Goal: Transaction & Acquisition: Book appointment/travel/reservation

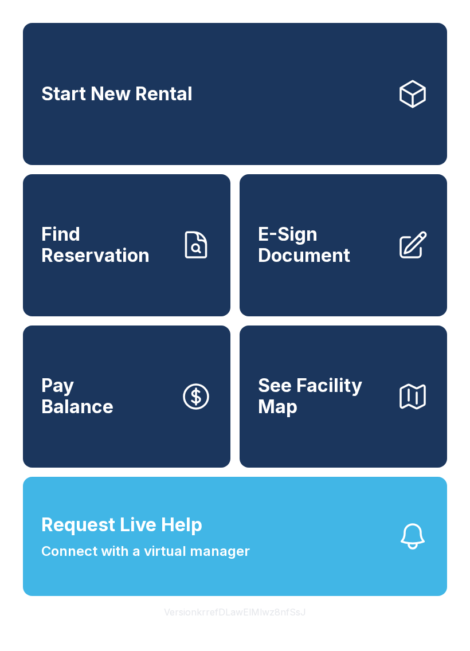
click at [257, 86] on link "Start New Rental" at bounding box center [235, 94] width 424 height 142
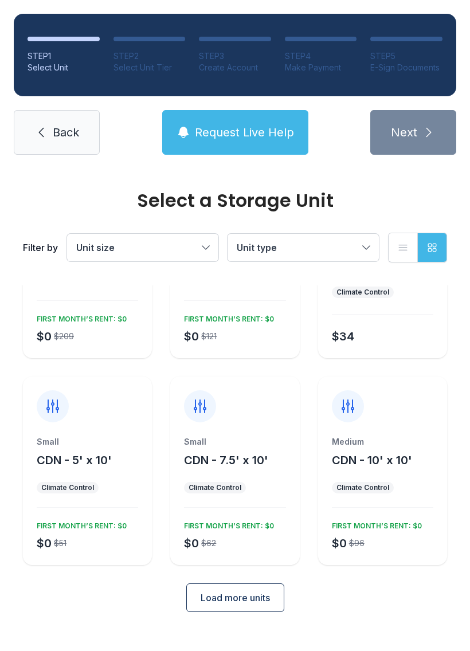
scroll to position [88, 0]
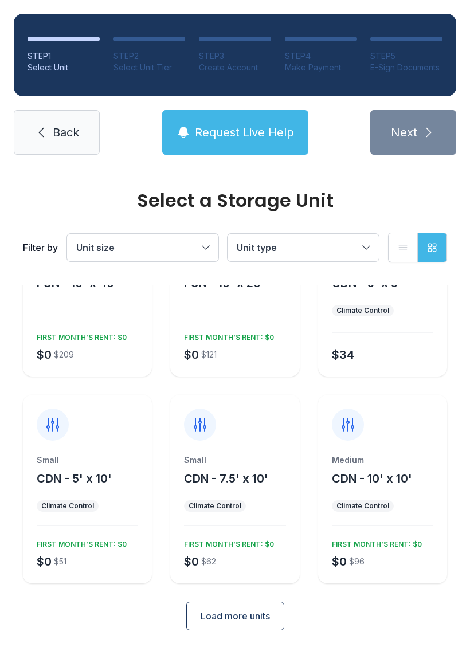
click at [247, 619] on span "Load more units" at bounding box center [234, 616] width 69 height 14
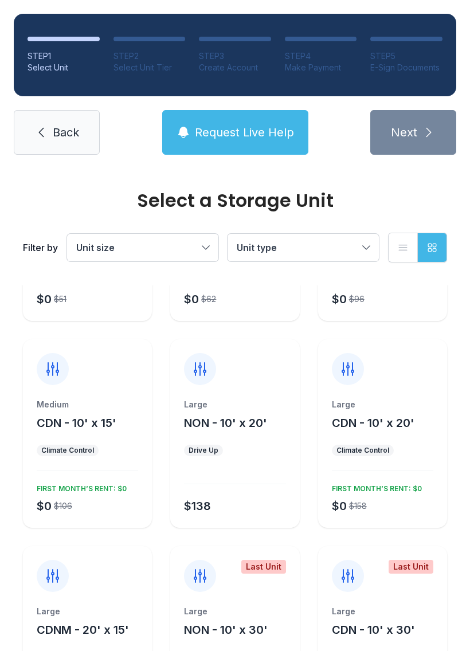
scroll to position [359, 0]
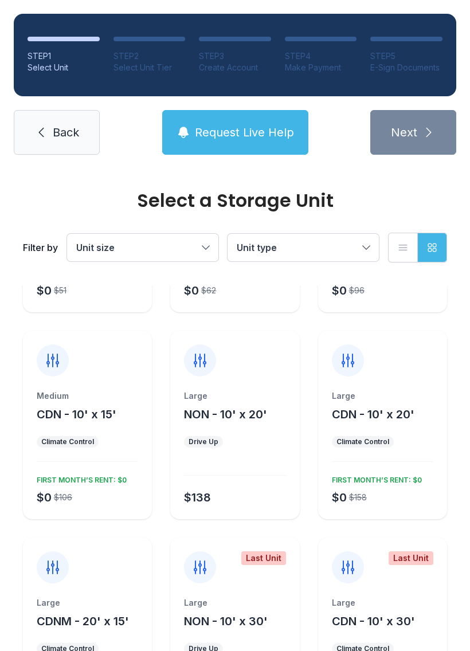
click at [101, 418] on span "CDN - 10' x 15'" at bounding box center [77, 414] width 80 height 14
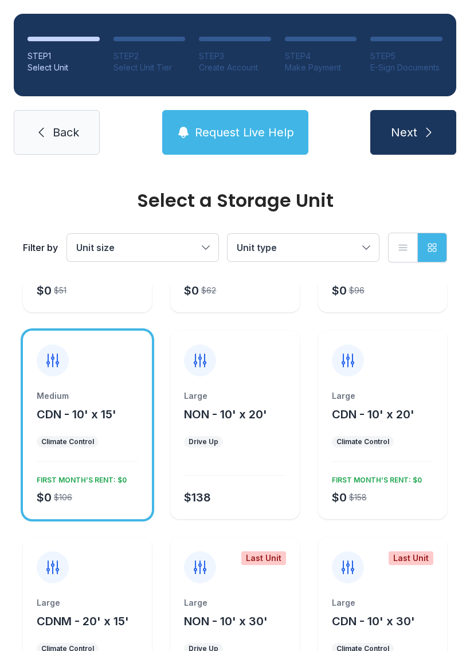
click at [419, 132] on button "Next" at bounding box center [413, 132] width 86 height 45
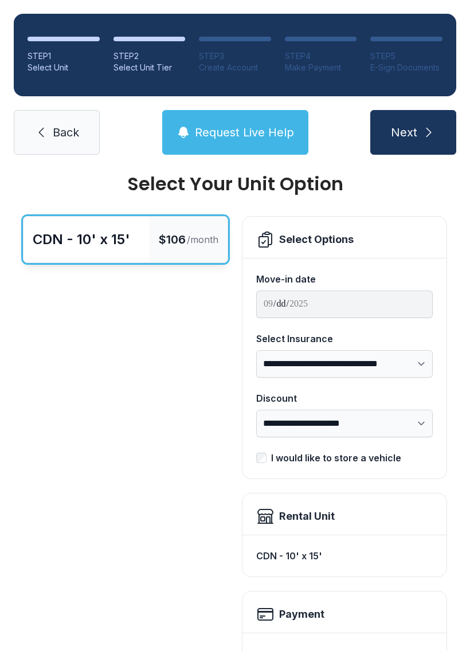
scroll to position [11, 0]
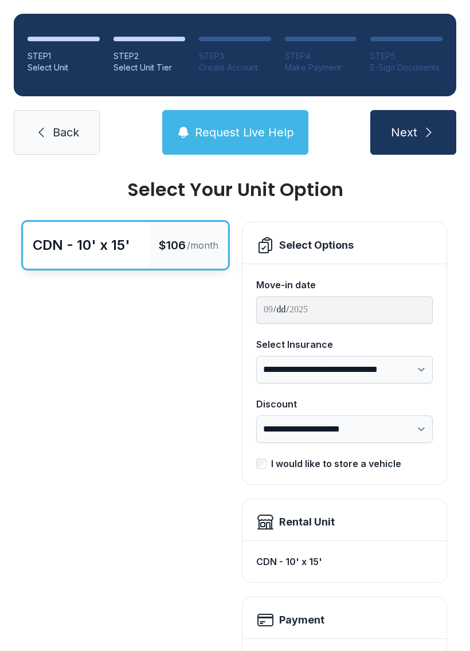
click at [38, 127] on icon at bounding box center [41, 132] width 14 height 14
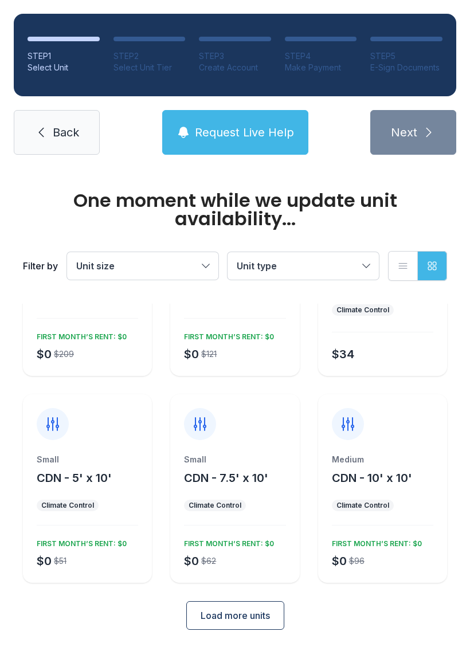
scroll to position [107, 0]
click at [236, 613] on span "Load more units" at bounding box center [234, 616] width 69 height 14
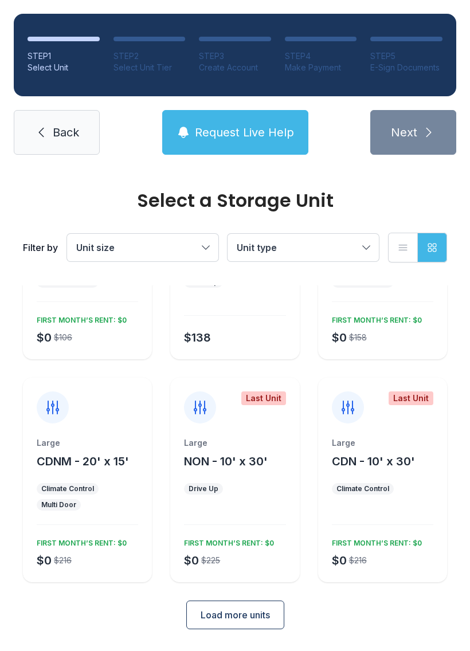
scroll to position [518, 0]
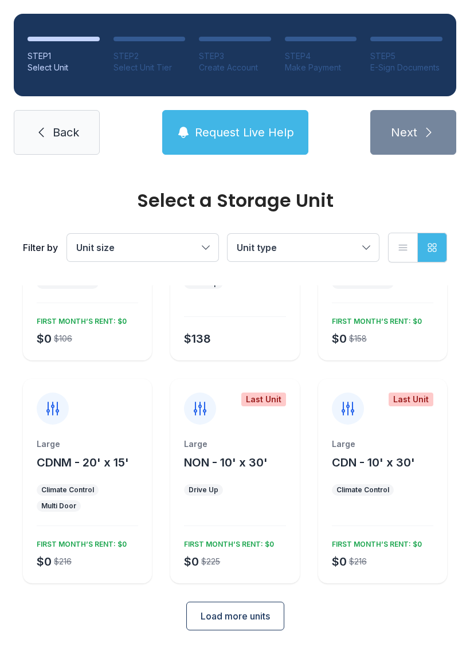
click at [238, 614] on span "Load more units" at bounding box center [234, 616] width 69 height 14
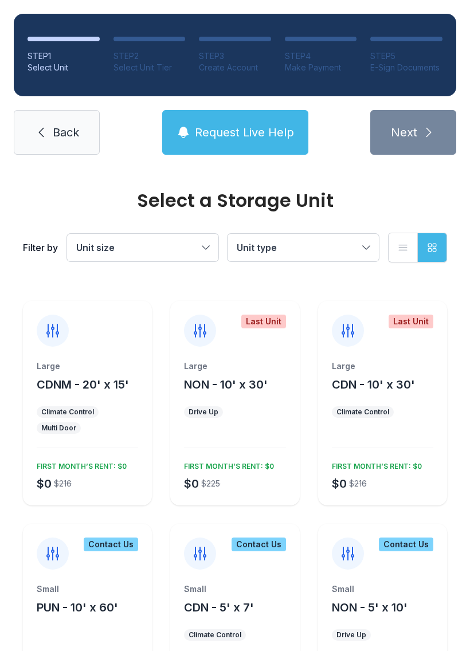
scroll to position [591, 0]
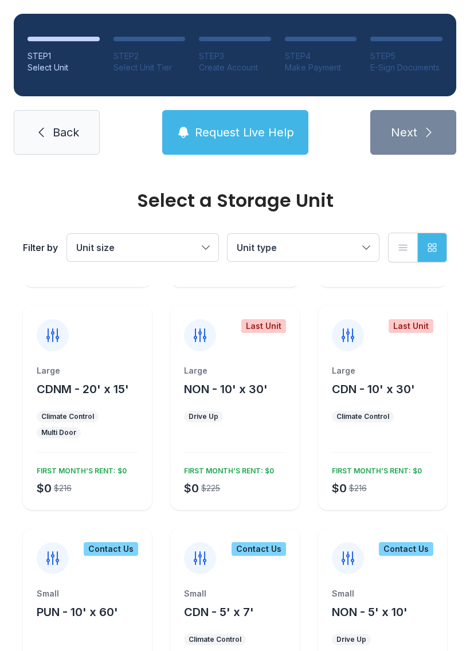
click at [228, 129] on span "Request Live Help" at bounding box center [244, 132] width 99 height 16
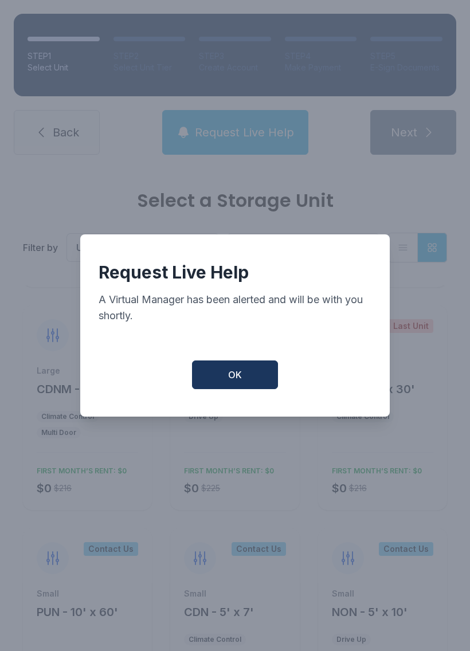
click at [237, 389] on button "OK" at bounding box center [235, 374] width 86 height 29
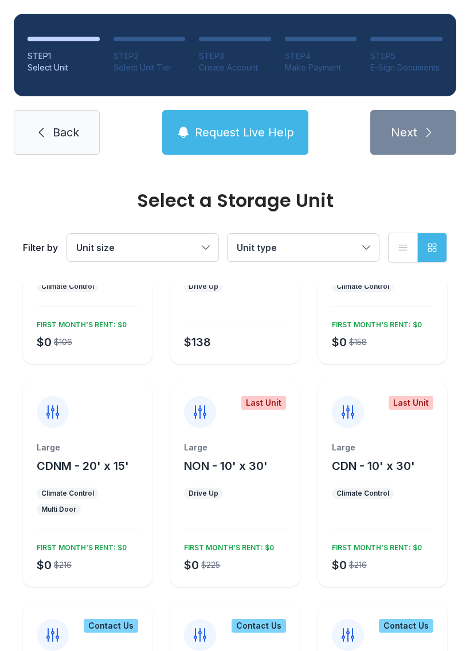
scroll to position [517, 0]
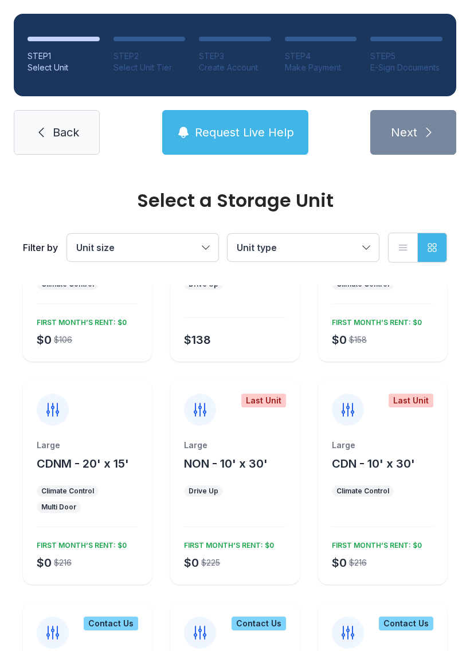
click at [231, 128] on span "Request Live Help" at bounding box center [244, 132] width 99 height 16
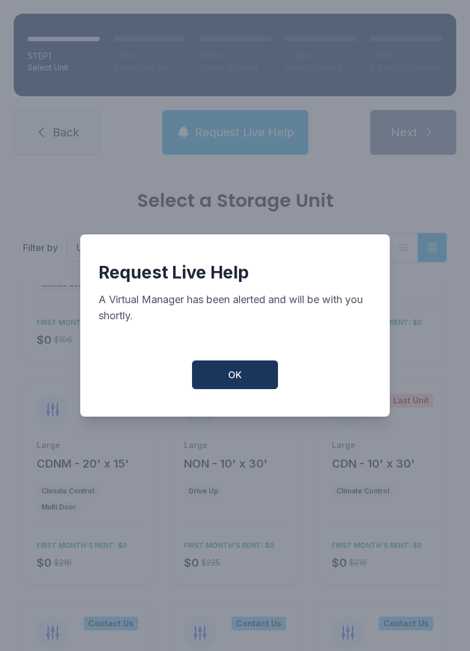
click at [222, 376] on button "OK" at bounding box center [235, 374] width 86 height 29
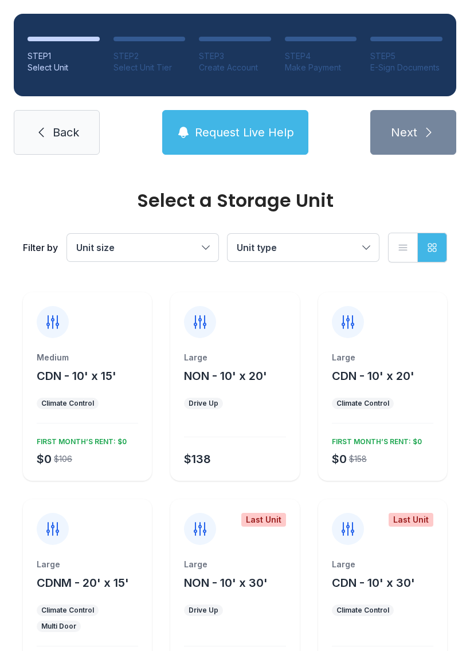
scroll to position [398, 0]
click at [98, 402] on ul "Climate Control" at bounding box center [87, 403] width 101 height 11
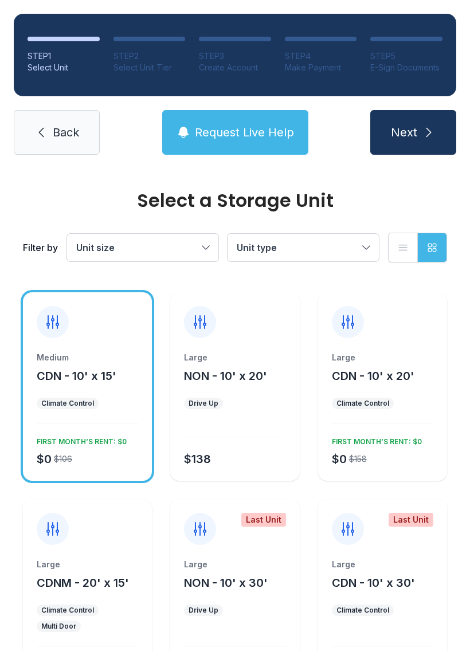
click at [417, 129] on button "Next" at bounding box center [413, 132] width 86 height 45
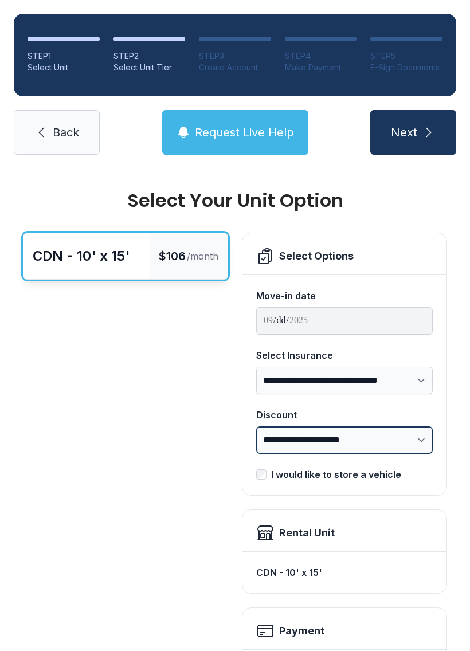
click at [422, 438] on select "**********" at bounding box center [344, 439] width 176 height 27
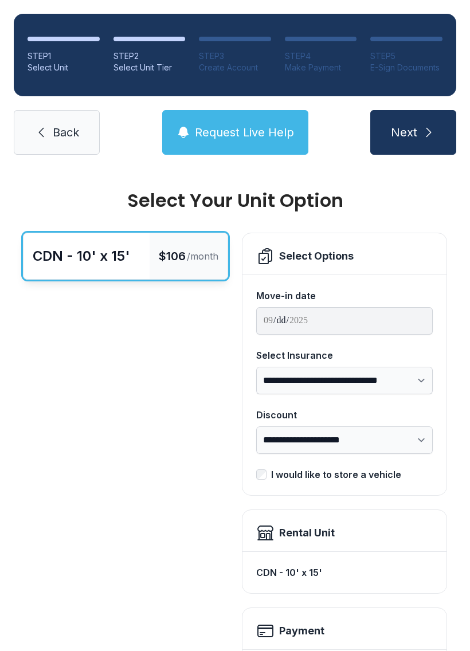
click at [58, 125] on span "Back" at bounding box center [66, 132] width 26 height 16
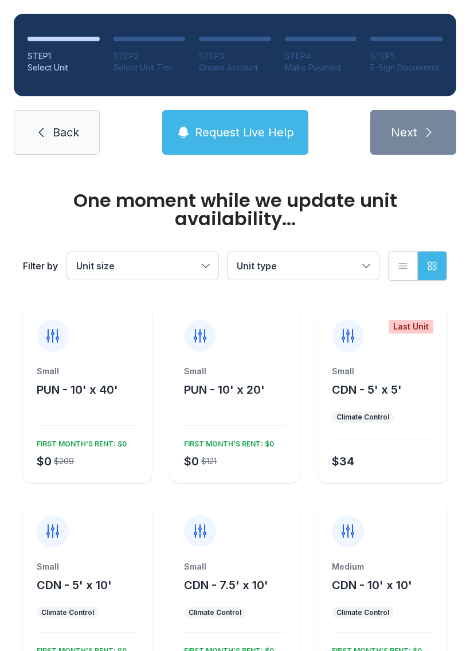
click at [57, 121] on link "Back" at bounding box center [57, 132] width 86 height 45
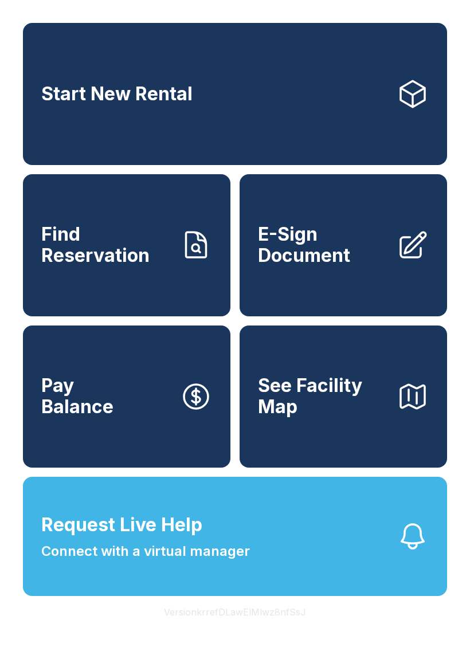
click at [384, 246] on span "E-Sign Document" at bounding box center [322, 245] width 129 height 42
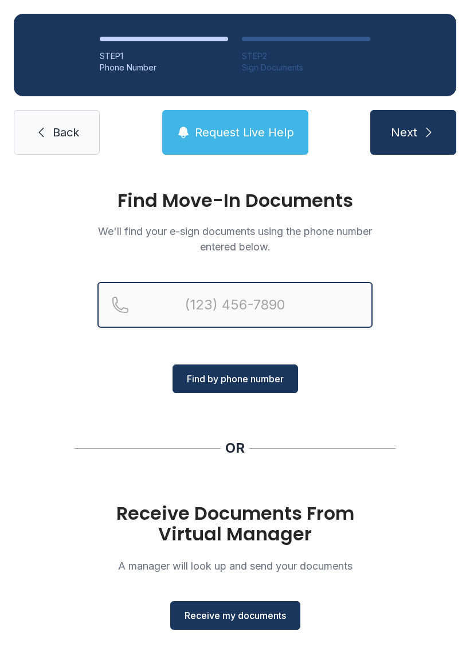
click at [200, 300] on input "Reservation phone number" at bounding box center [234, 305] width 275 height 46
type input "[PHONE_NUMBER]"
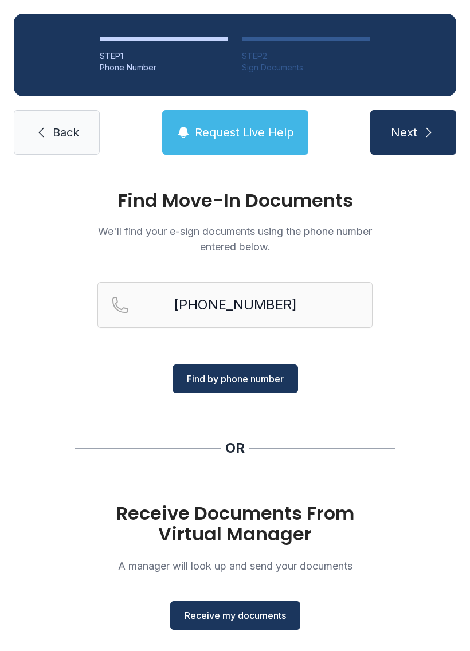
click at [234, 379] on span "Find by phone number" at bounding box center [235, 379] width 97 height 14
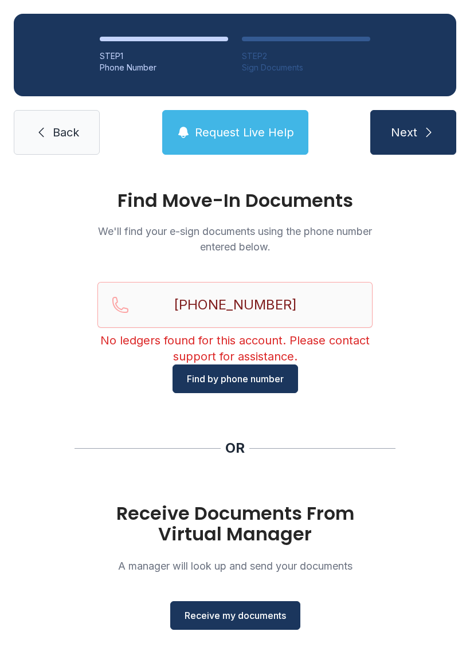
click at [229, 372] on span "Find by phone number" at bounding box center [235, 379] width 97 height 14
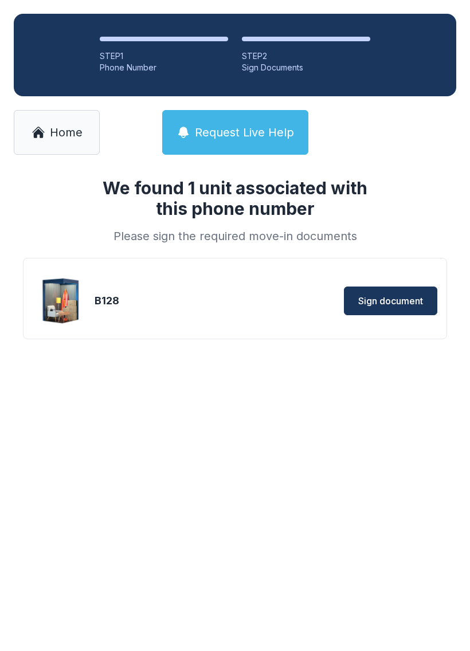
click at [382, 301] on span "Sign document" at bounding box center [390, 301] width 65 height 14
click at [79, 137] on span "Home" at bounding box center [66, 132] width 33 height 16
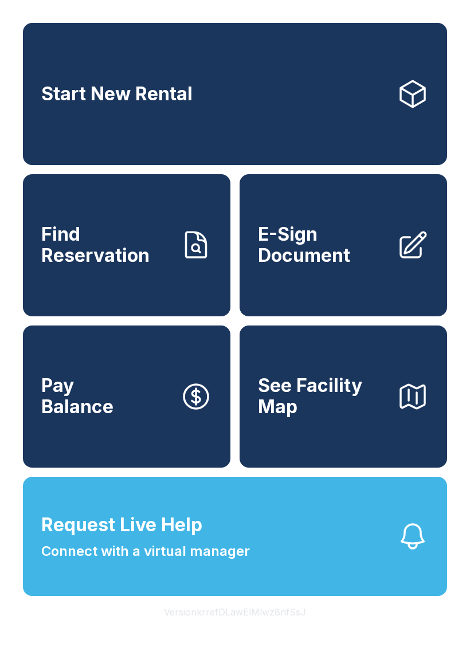
click at [254, 96] on link "Start New Rental" at bounding box center [235, 94] width 424 height 142
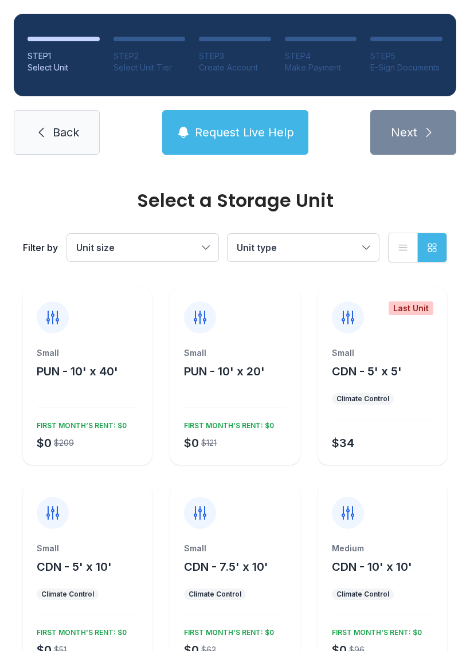
click at [154, 251] on span "Unit size" at bounding box center [136, 248] width 121 height 14
click at [435, 249] on icon "button" at bounding box center [431, 247] width 11 height 11
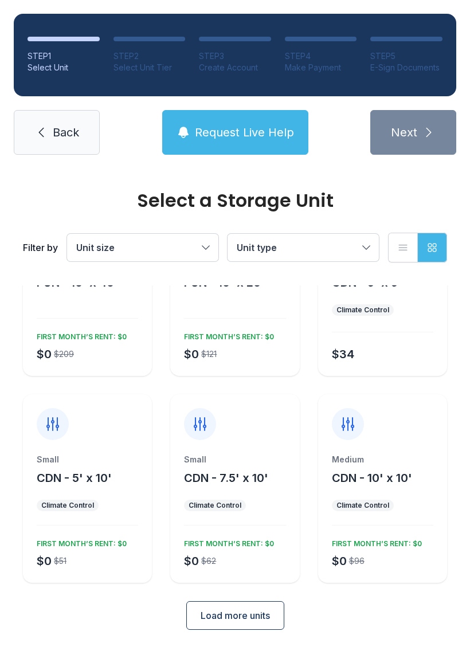
scroll to position [88, 0]
click at [248, 605] on button "Load more units" at bounding box center [235, 615] width 98 height 29
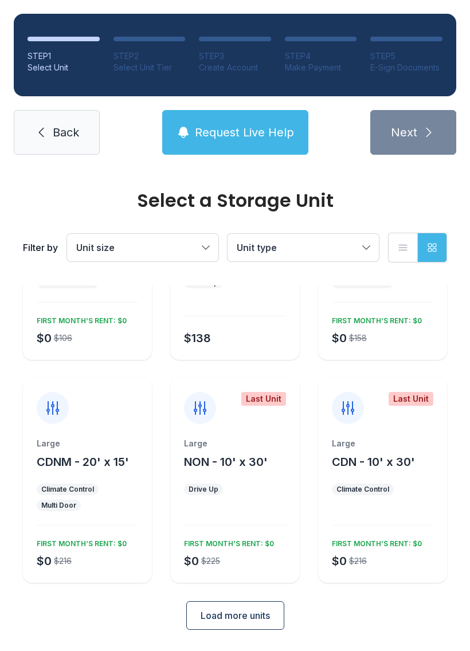
scroll to position [518, 0]
click at [272, 608] on button "Load more units" at bounding box center [235, 615] width 98 height 29
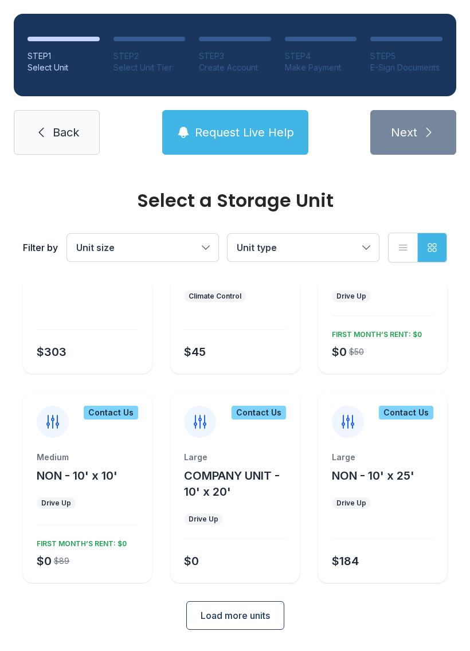
scroll to position [934, 0]
click at [258, 619] on span "Load more units" at bounding box center [234, 616] width 69 height 14
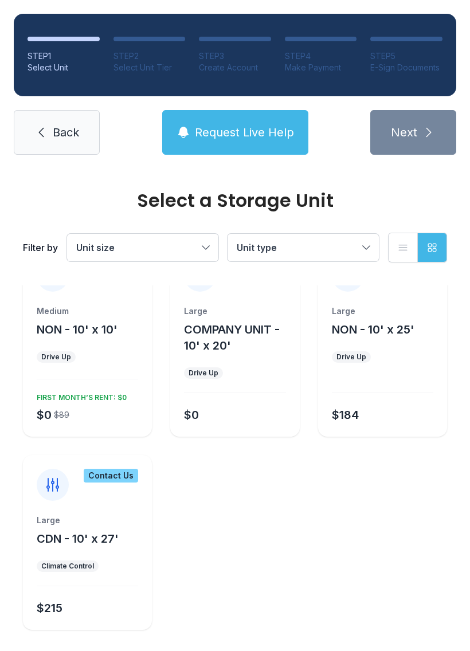
scroll to position [1080, 0]
click at [286, 123] on button "Request Live Help" at bounding box center [235, 132] width 146 height 45
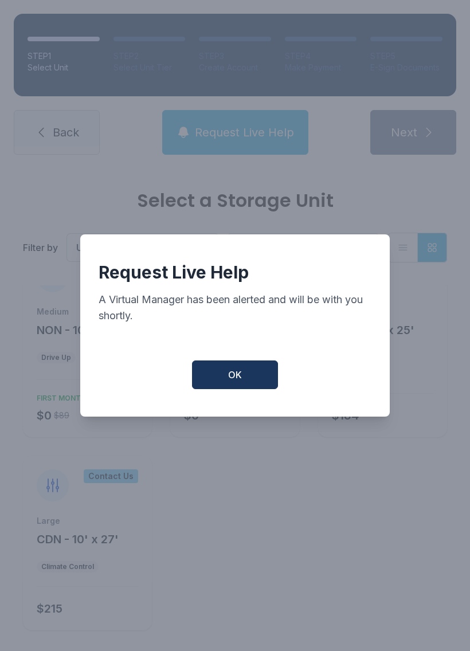
click at [263, 375] on button "OK" at bounding box center [235, 374] width 86 height 29
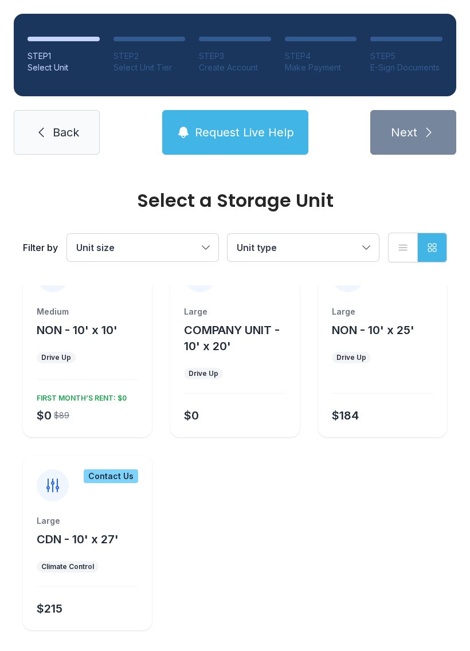
click at [229, 132] on span "Request Live Help" at bounding box center [244, 132] width 99 height 16
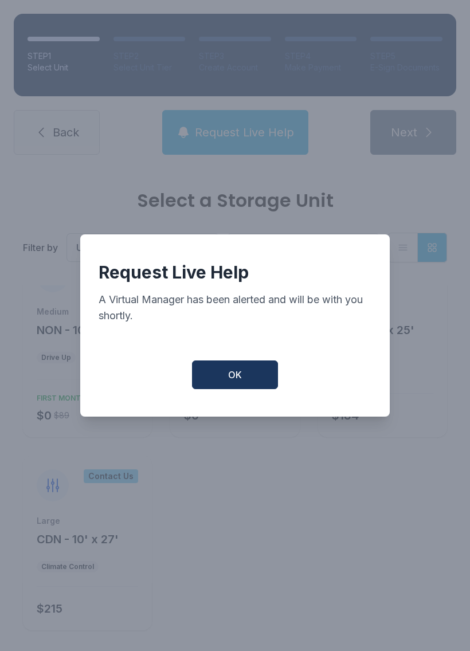
click at [233, 380] on span "OK" at bounding box center [235, 375] width 14 height 14
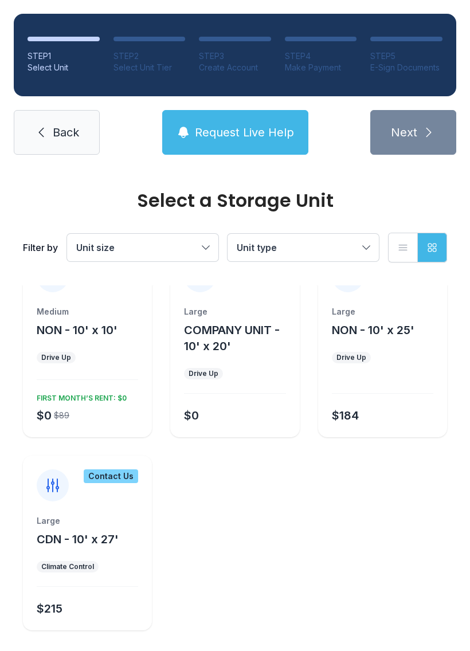
click at [67, 131] on span "Back" at bounding box center [66, 132] width 26 height 16
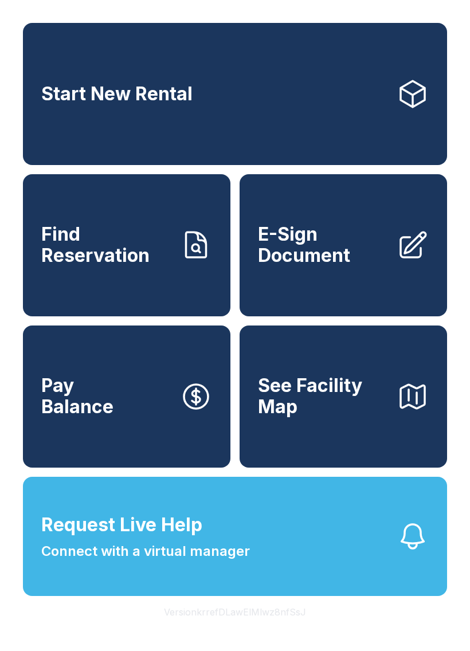
click at [351, 587] on button "Request Live Help Connect with a virtual manager" at bounding box center [235, 536] width 424 height 119
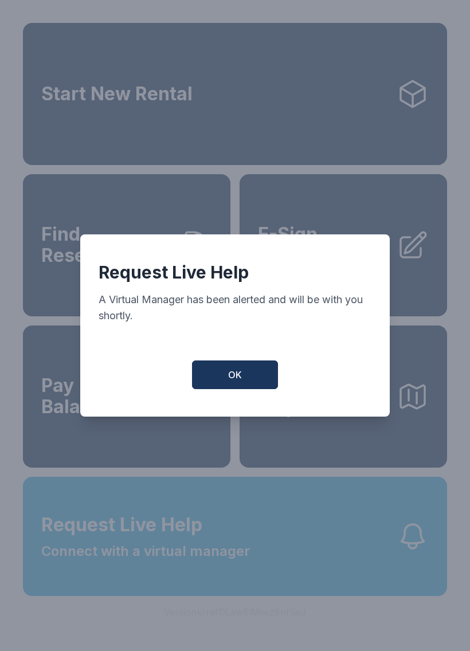
click at [245, 379] on button "OK" at bounding box center [235, 374] width 86 height 29
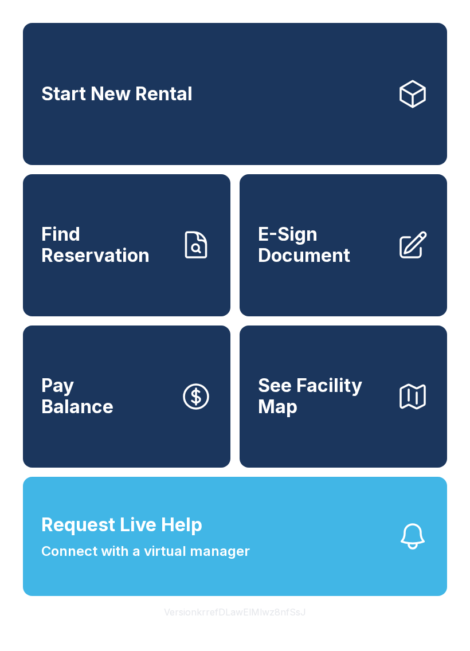
click at [367, 412] on span "See Facility Map" at bounding box center [322, 396] width 129 height 42
click at [262, 115] on link "Start New Rental" at bounding box center [235, 94] width 424 height 142
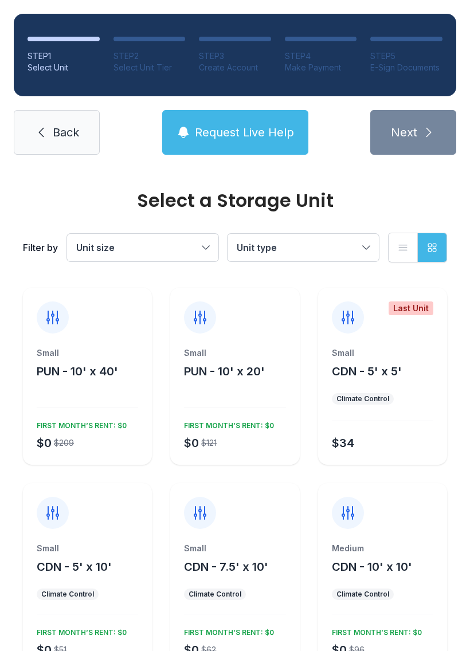
click at [310, 240] on button "Unit type" at bounding box center [302, 247] width 151 height 27
click at [143, 243] on span "Unit size" at bounding box center [136, 248] width 121 height 14
click at [399, 242] on icon "button" at bounding box center [402, 247] width 11 height 11
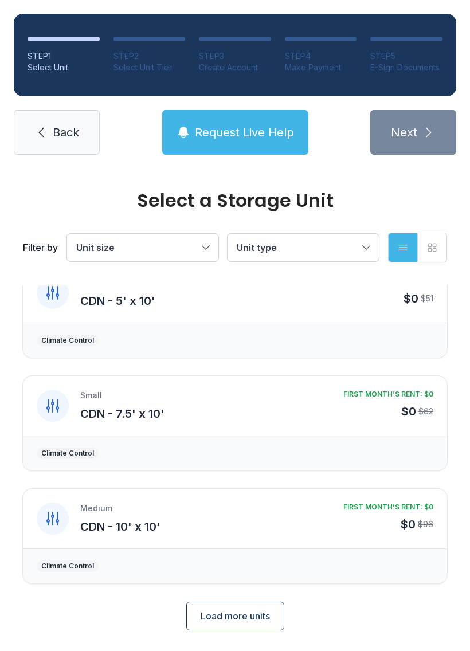
click at [259, 605] on button "Load more units" at bounding box center [235, 615] width 98 height 29
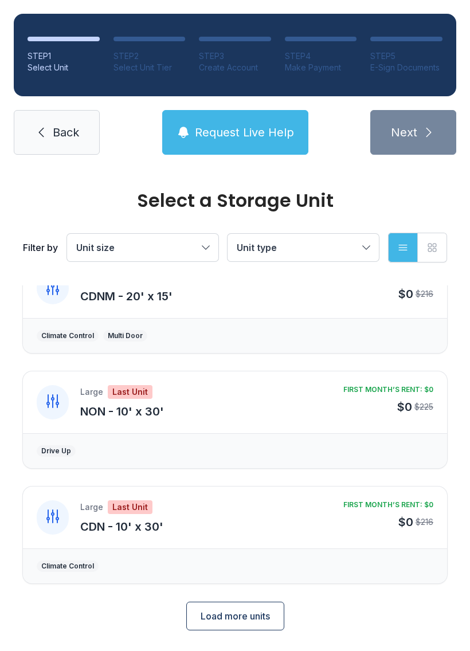
scroll to position [1024, 0]
click at [238, 611] on span "Load more units" at bounding box center [234, 616] width 69 height 14
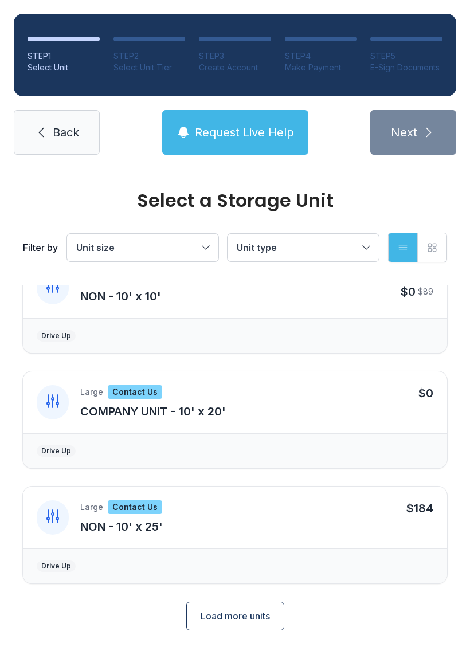
click at [276, 618] on button "Load more units" at bounding box center [235, 615] width 98 height 29
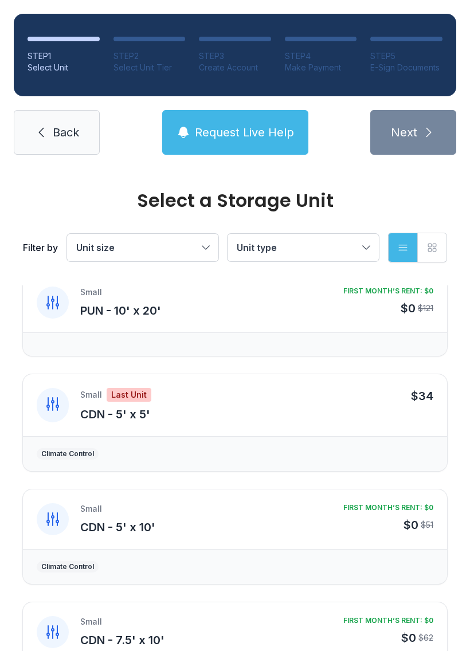
scroll to position [95, 0]
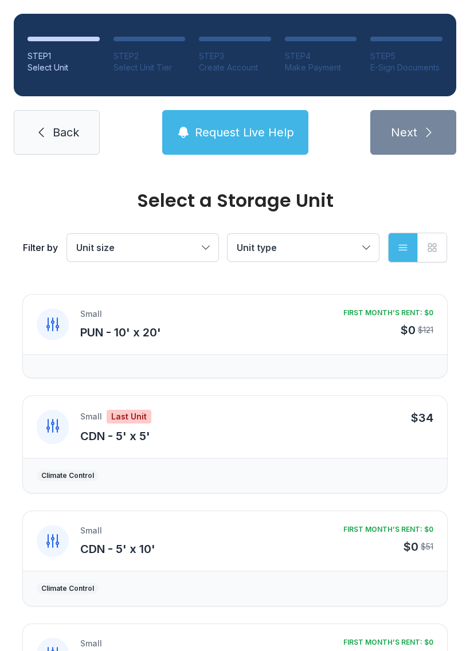
click at [438, 249] on button "Grid view" at bounding box center [432, 248] width 30 height 30
